Goal: Task Accomplishment & Management: Use online tool/utility

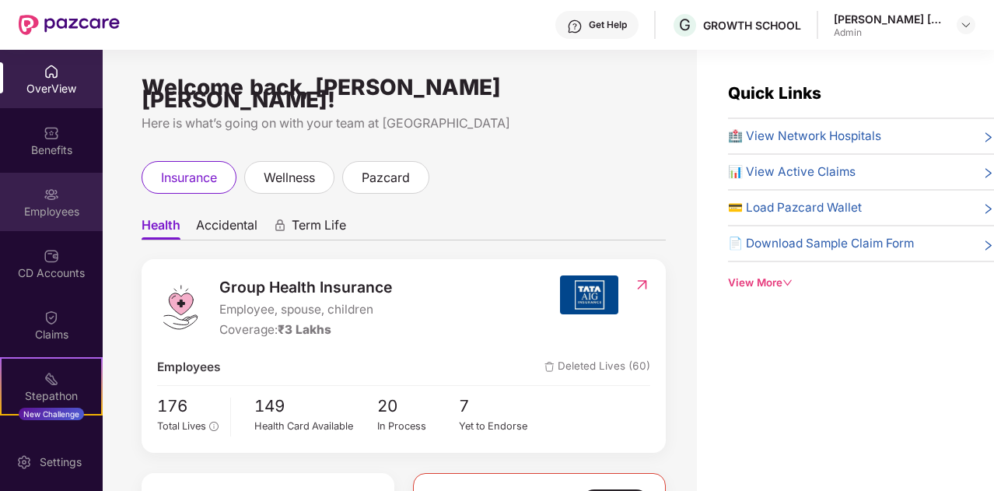
click at [50, 180] on div "Employees" at bounding box center [51, 202] width 103 height 58
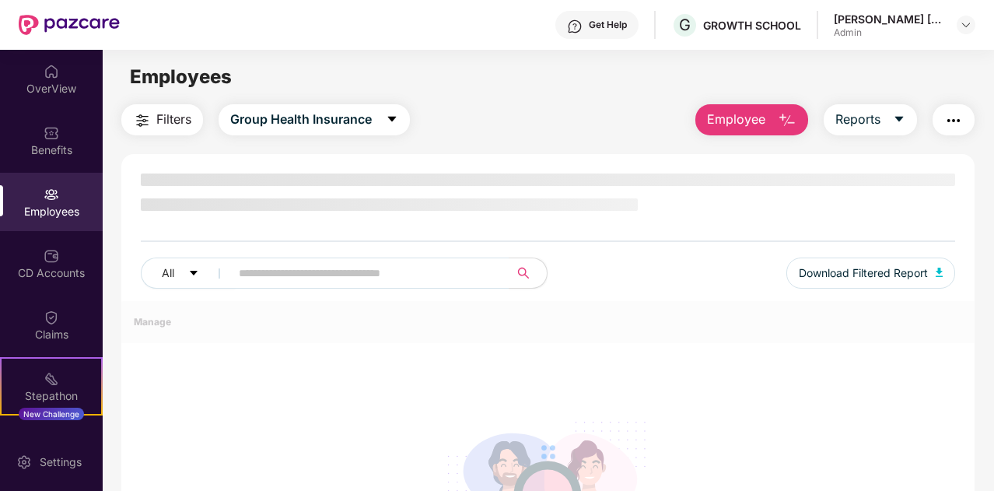
click at [50, 180] on div "Employees" at bounding box center [51, 202] width 103 height 58
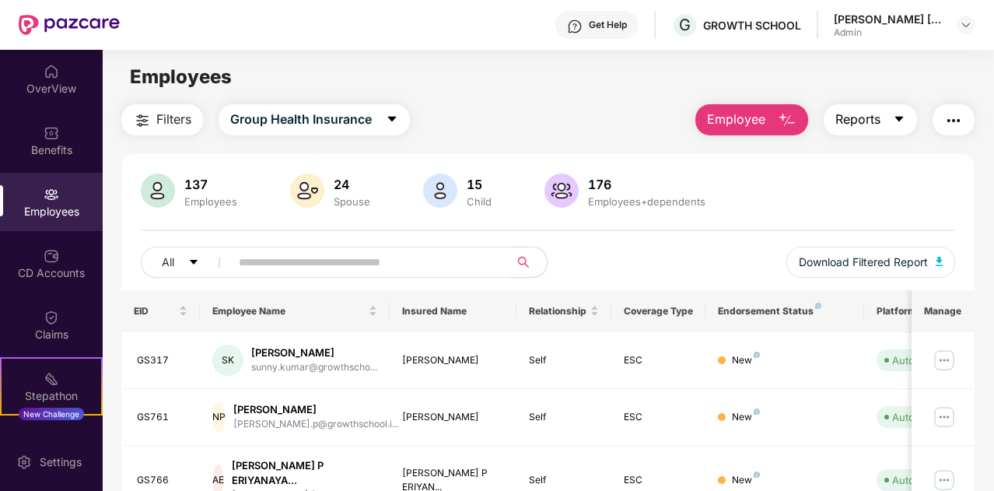
click at [865, 133] on button "Reports" at bounding box center [869, 119] width 93 height 31
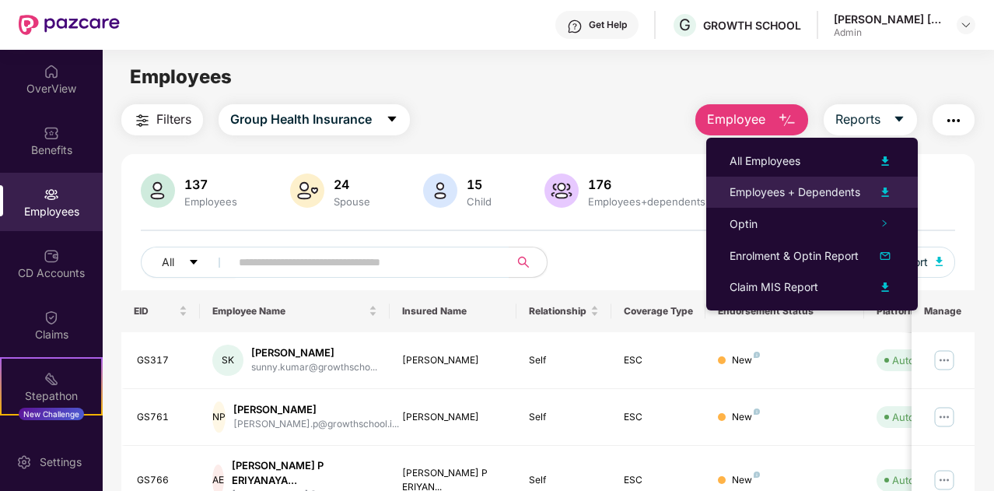
click at [885, 194] on img at bounding box center [885, 192] width 19 height 19
